Goal: Obtain resource: Obtain resource

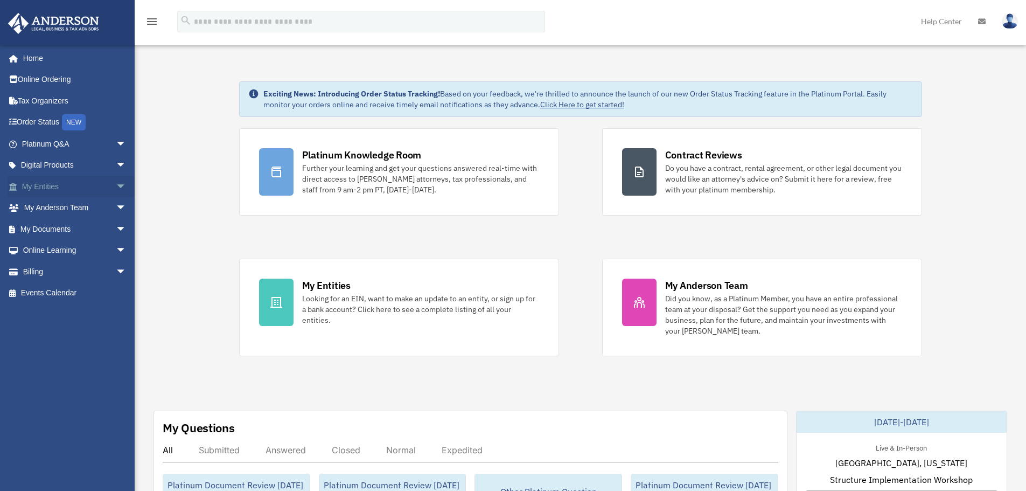
click at [97, 185] on link "My Entities arrow_drop_down" at bounding box center [75, 187] width 135 height 22
click at [116, 186] on span "arrow_drop_down" at bounding box center [127, 187] width 22 height 22
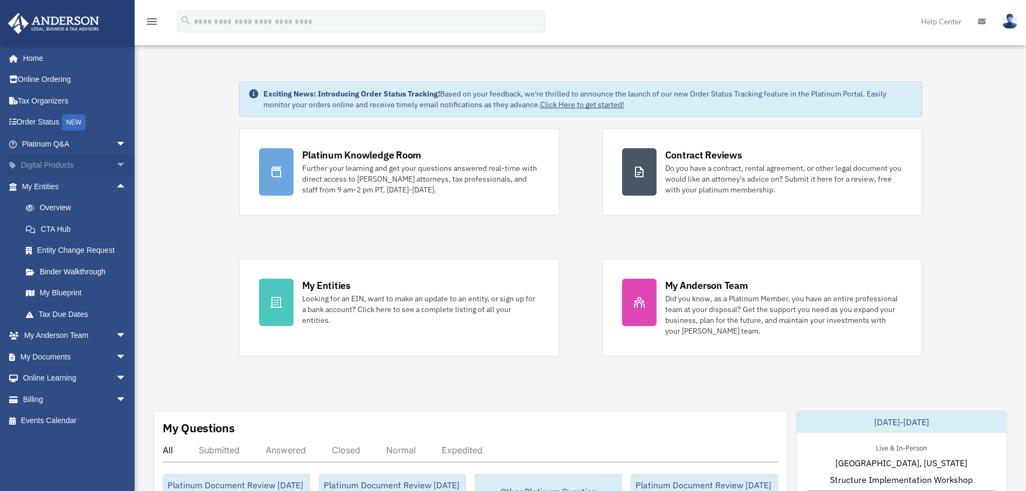
click at [116, 168] on span "arrow_drop_down" at bounding box center [127, 166] width 22 height 22
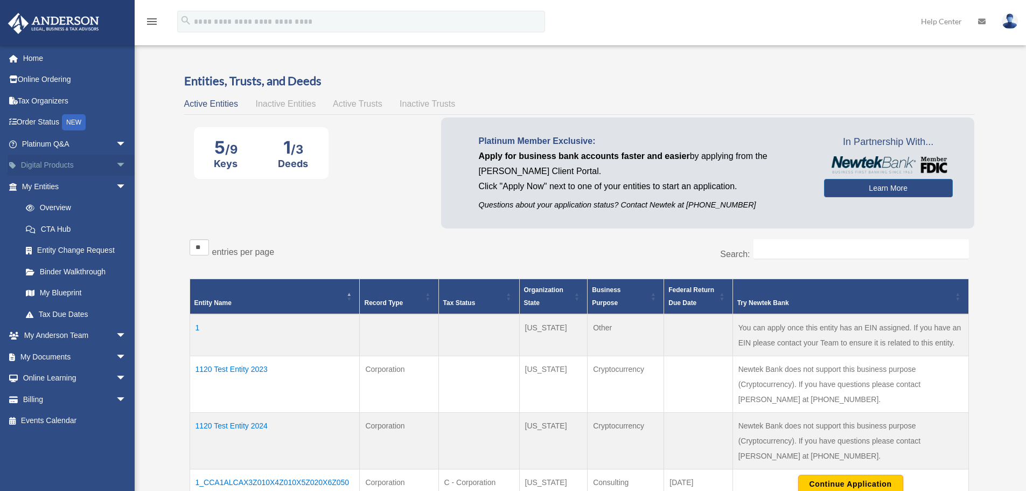
click at [116, 158] on span "arrow_drop_down" at bounding box center [127, 166] width 22 height 22
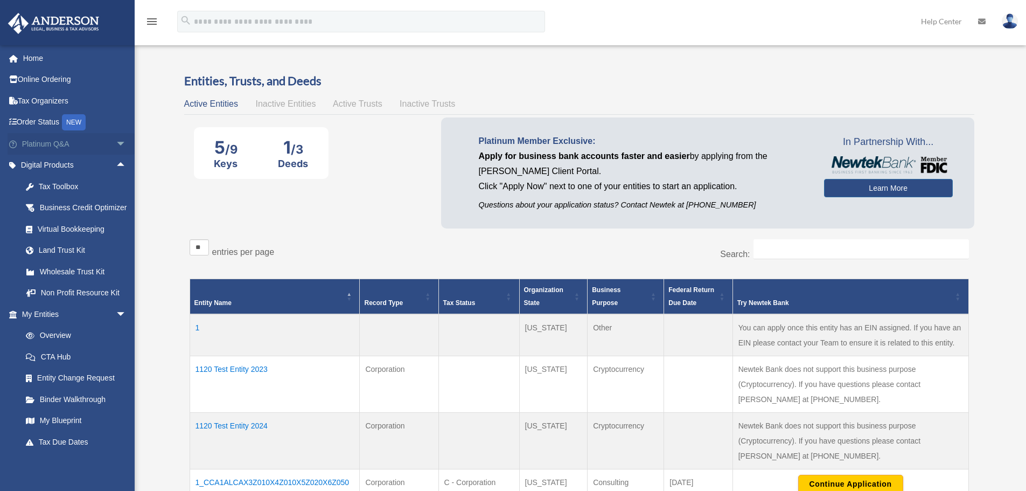
click at [116, 140] on span "arrow_drop_down" at bounding box center [127, 144] width 22 height 22
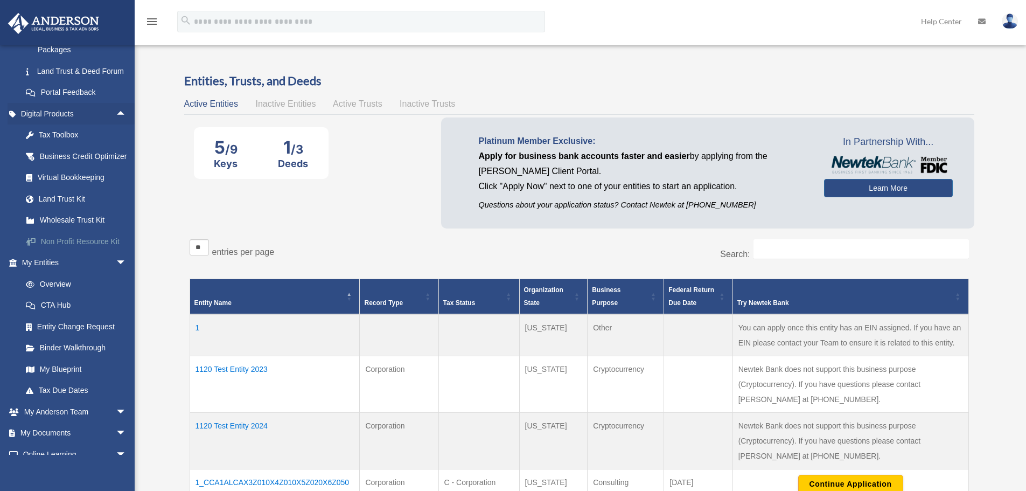
scroll to position [351, 0]
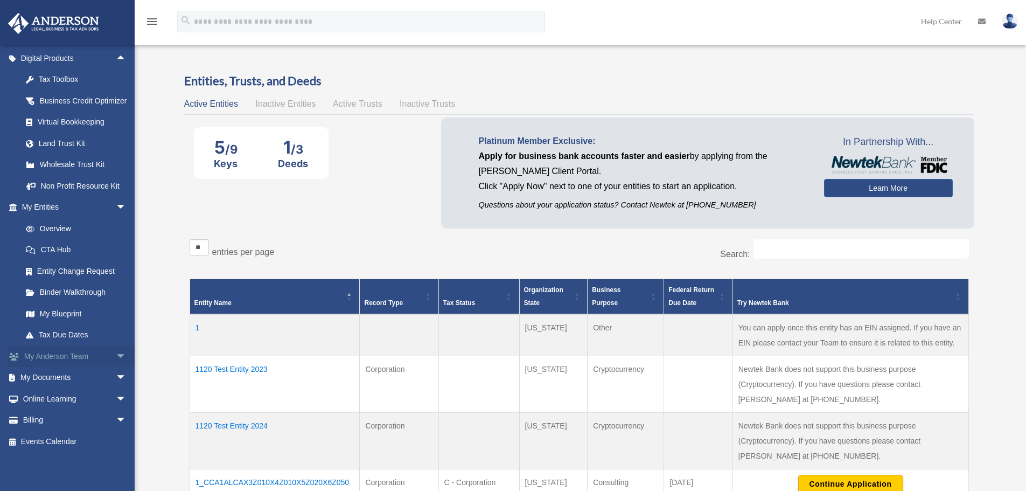
click at [100, 352] on link "My Anderson Team arrow_drop_down" at bounding box center [75, 356] width 135 height 22
click at [116, 374] on span "arrow_drop_down" at bounding box center [127, 378] width 22 height 22
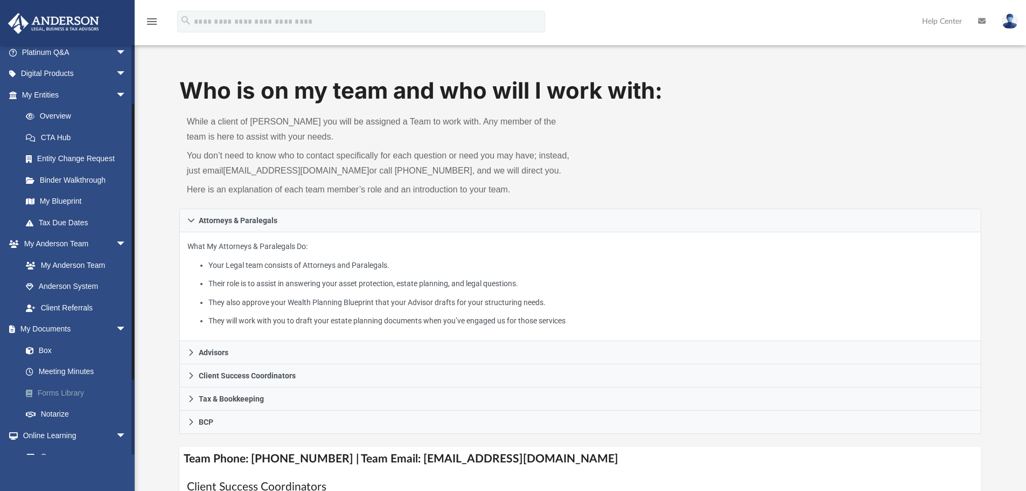
scroll to position [108, 0]
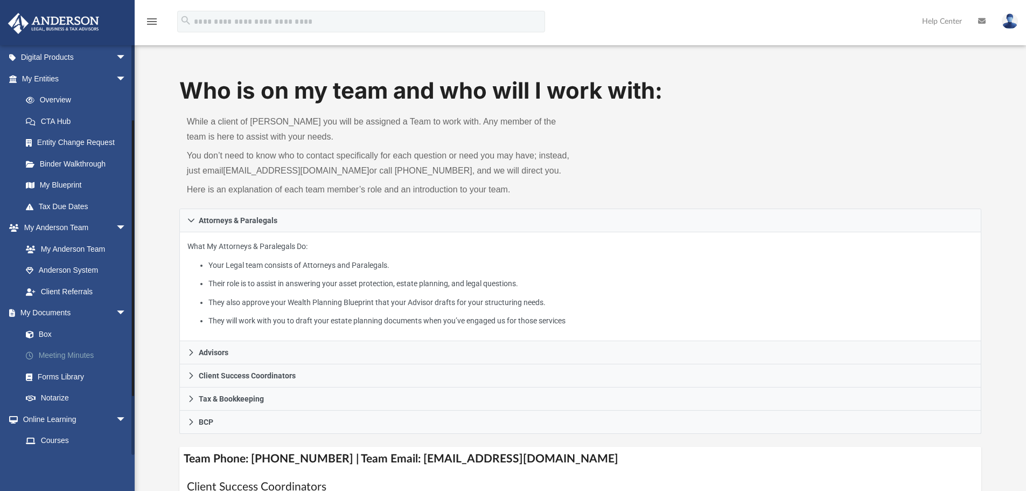
click at [80, 354] on link "Meeting Minutes" at bounding box center [79, 356] width 128 height 22
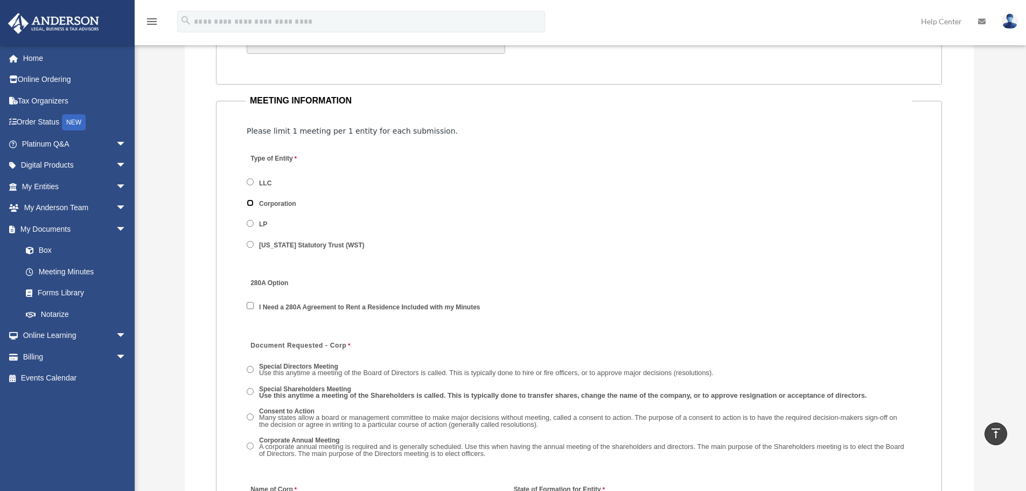
scroll to position [1347, 0]
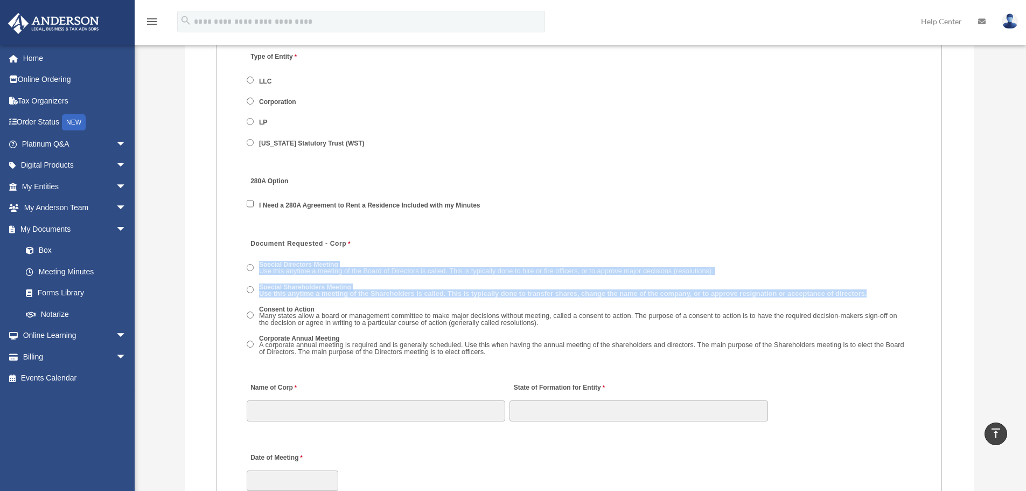
drag, startPoint x: 873, startPoint y: 291, endPoint x: 255, endPoint y: 260, distance: 618.1
click at [255, 260] on span "Special Directors Meeting Use this anytime a meeting of the Board of Directors …" at bounding box center [579, 309] width 665 height 100
copy span "Special Directors Meeting Use this anytime a meeting of the Board of Directors …"
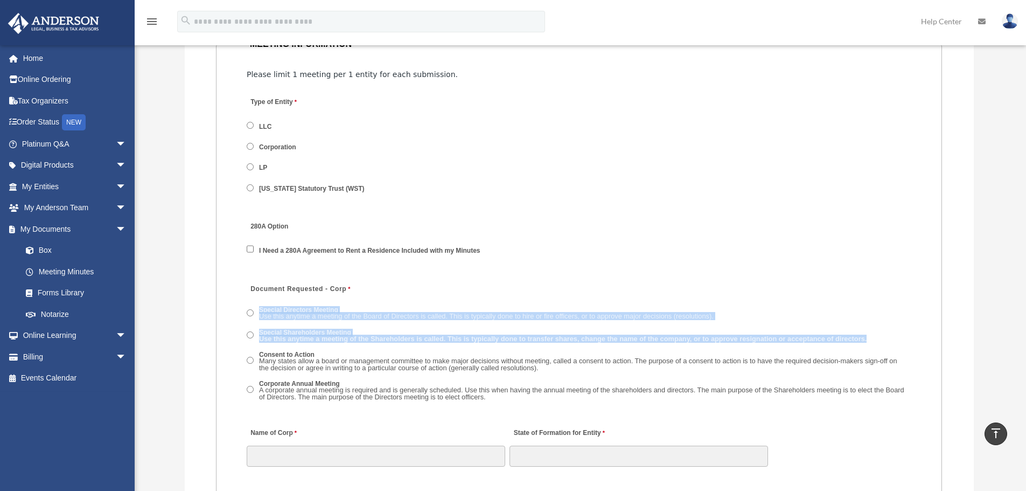
scroll to position [1239, 0]
